Goal: Task Accomplishment & Management: Understand process/instructions

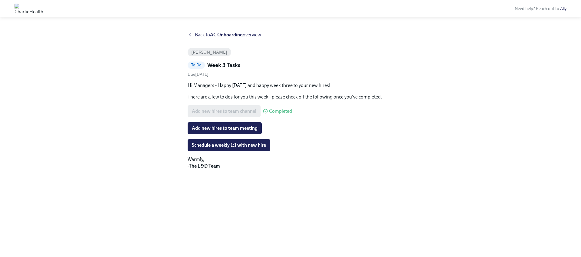
click at [191, 35] on icon at bounding box center [190, 34] width 5 height 5
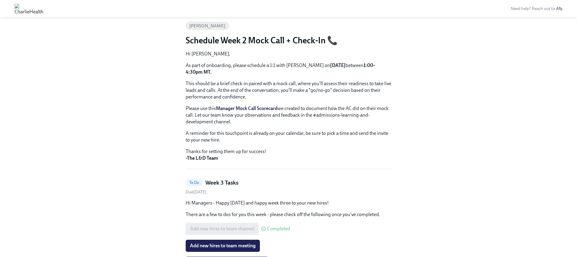
scroll to position [68, 0]
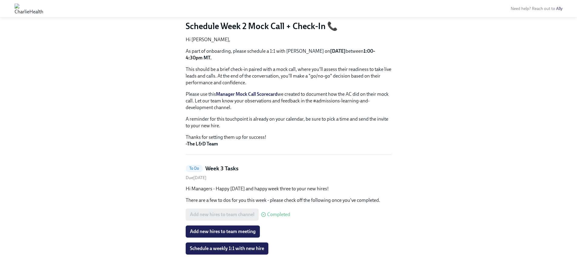
click at [235, 214] on div "Add new hires to team channel Completed" at bounding box center [238, 214] width 104 height 12
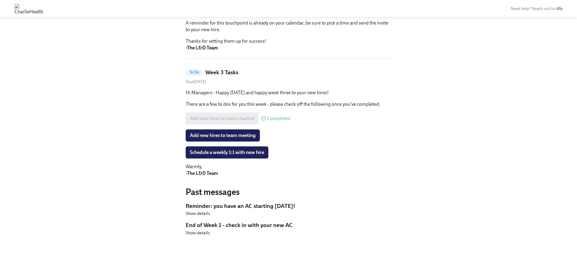
scroll to position [167, 0]
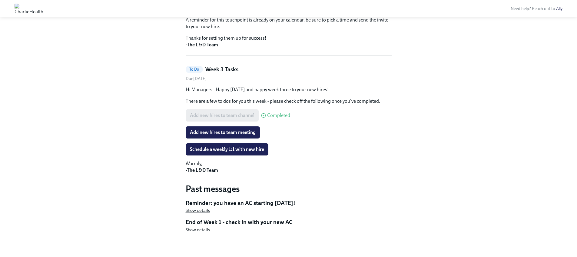
click at [204, 209] on span "Show details" at bounding box center [198, 210] width 24 height 6
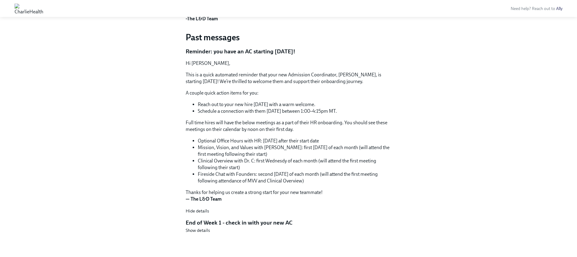
scroll to position [317, 0]
click at [200, 231] on span "Show details" at bounding box center [198, 231] width 24 height 6
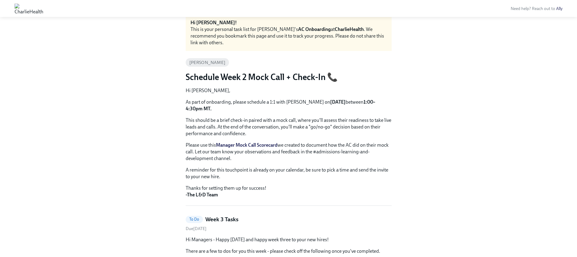
scroll to position [0, 0]
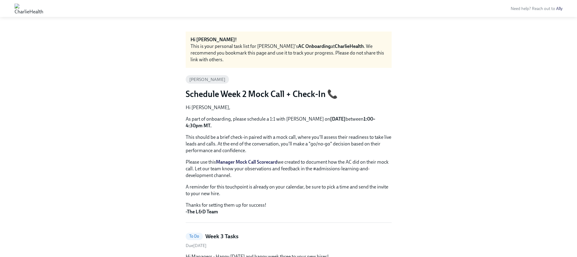
click at [23, 5] on img at bounding box center [29, 9] width 29 height 10
click at [17, 8] on img at bounding box center [29, 9] width 29 height 10
